Goal: Task Accomplishment & Management: Complete application form

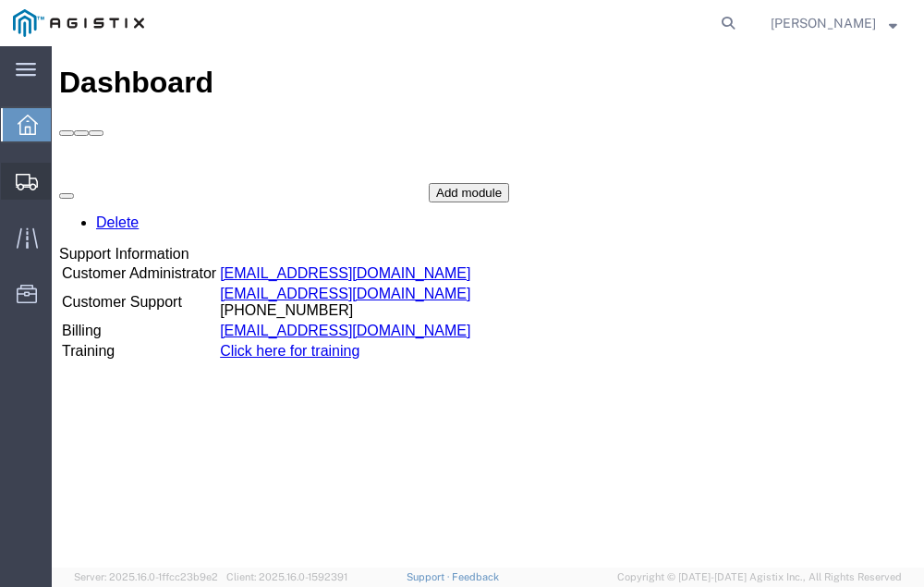
click at [0, 0] on span "Shipment Manager" at bounding box center [0, 0] width 0 height 0
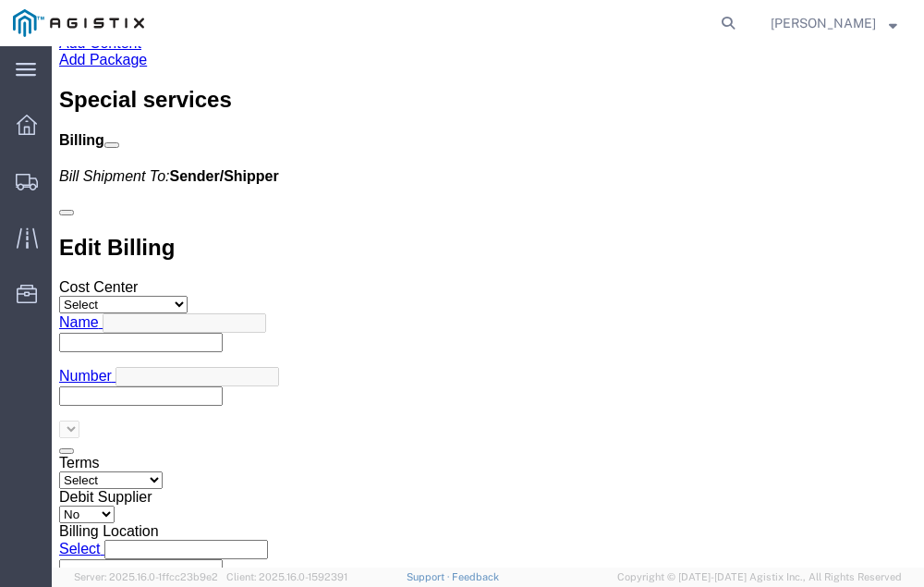
scroll to position [6832, 0]
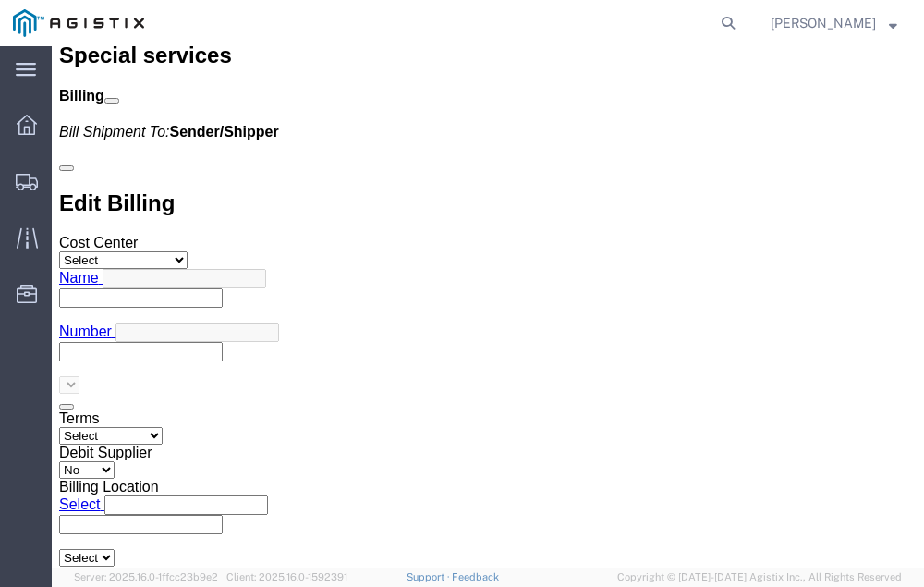
click link "Confirm"
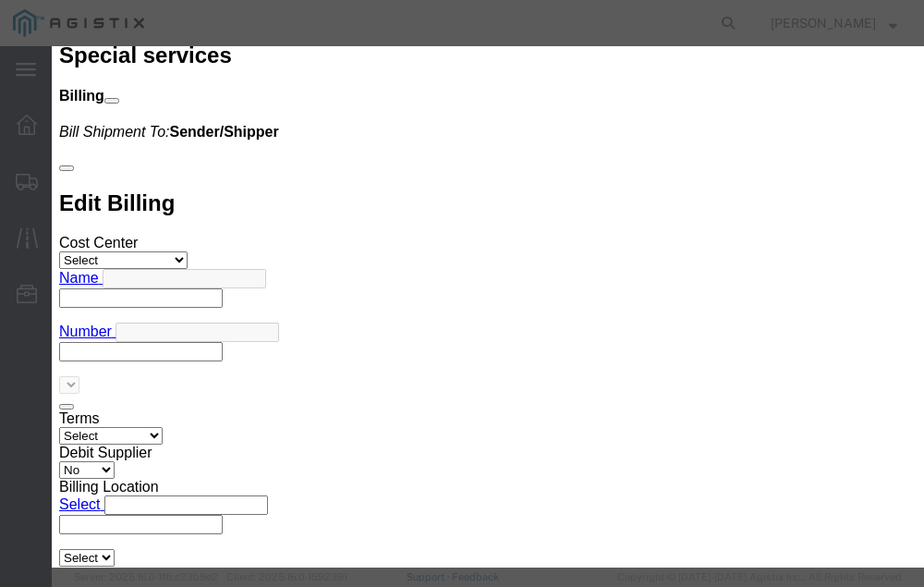
click input "checkbox"
checkbox input "true"
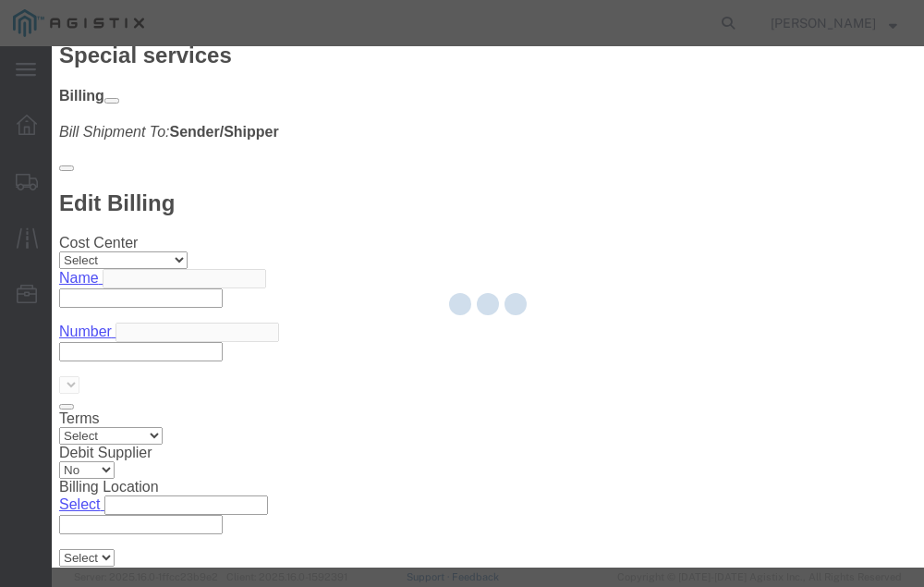
type input "[PERSON_NAME]"
type input "[PHONE_NUMBER]"
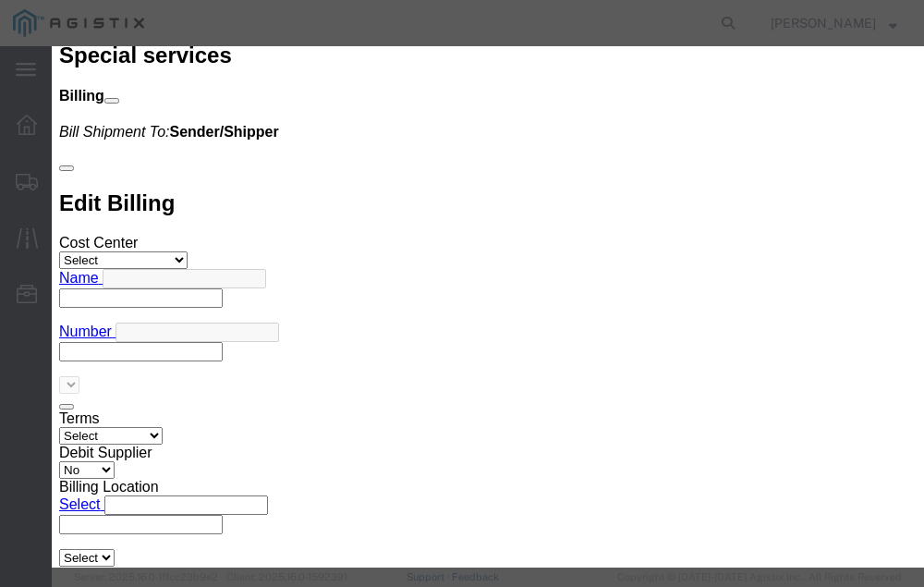
click input "text"
type input "56483019"
click button "Submit"
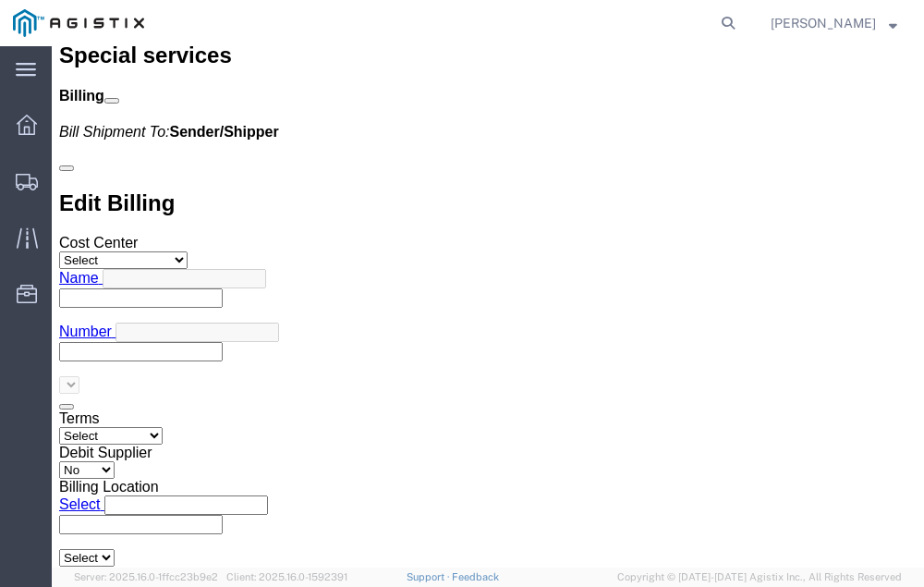
scroll to position [0, 0]
